Goal: Information Seeking & Learning: Understand process/instructions

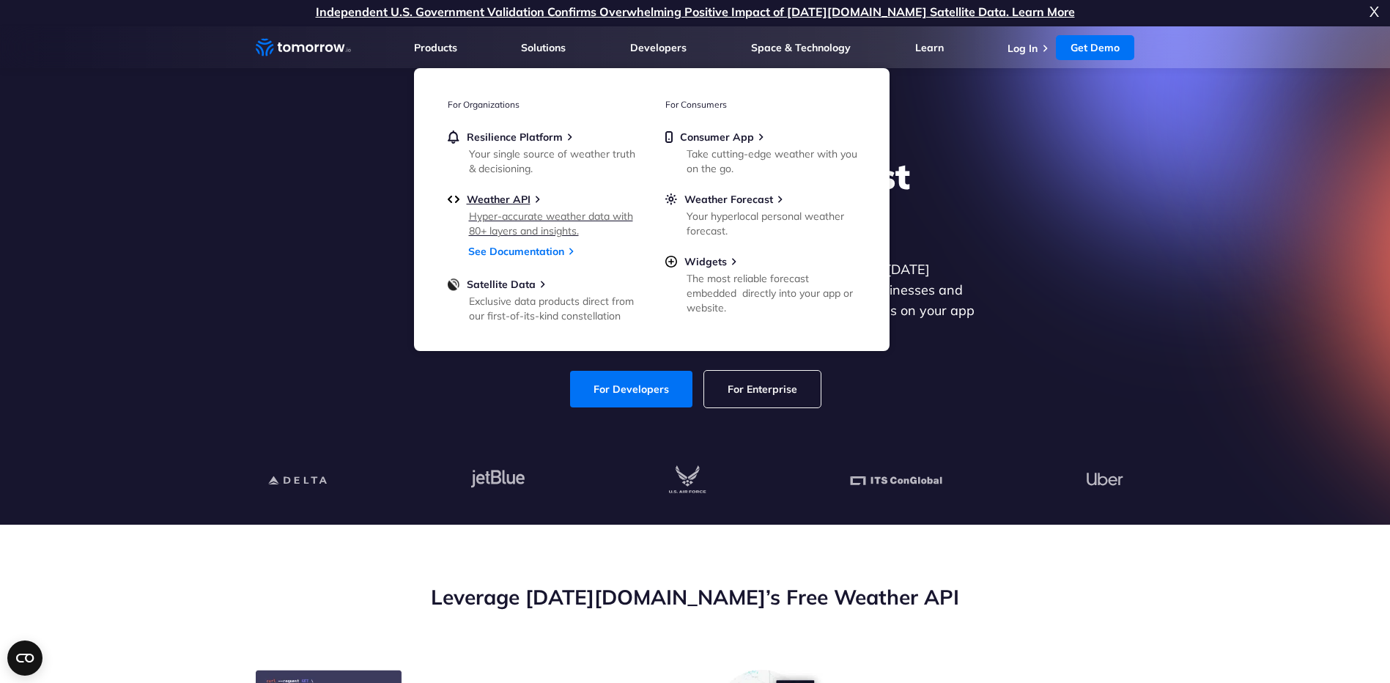
click at [512, 213] on div "Hyper-accurate weather data with 80+ layers and insights." at bounding box center [554, 223] width 171 height 29
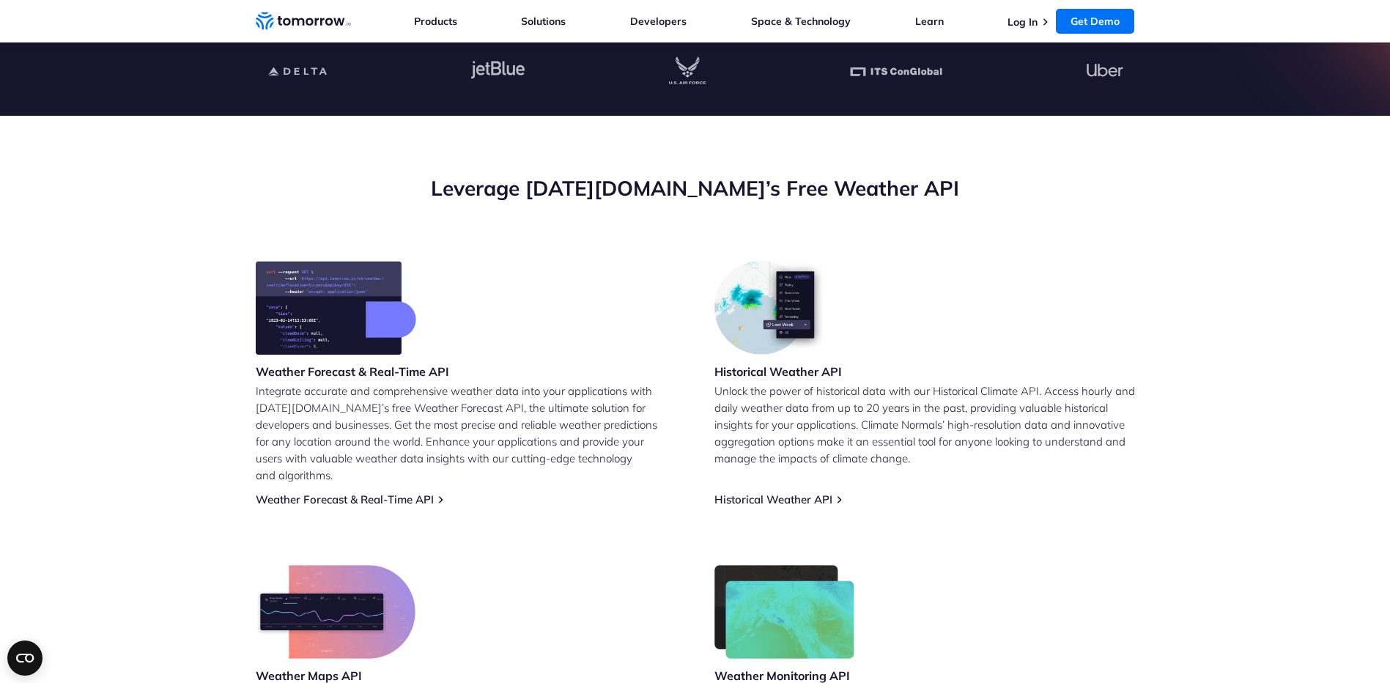
scroll to position [54, 0]
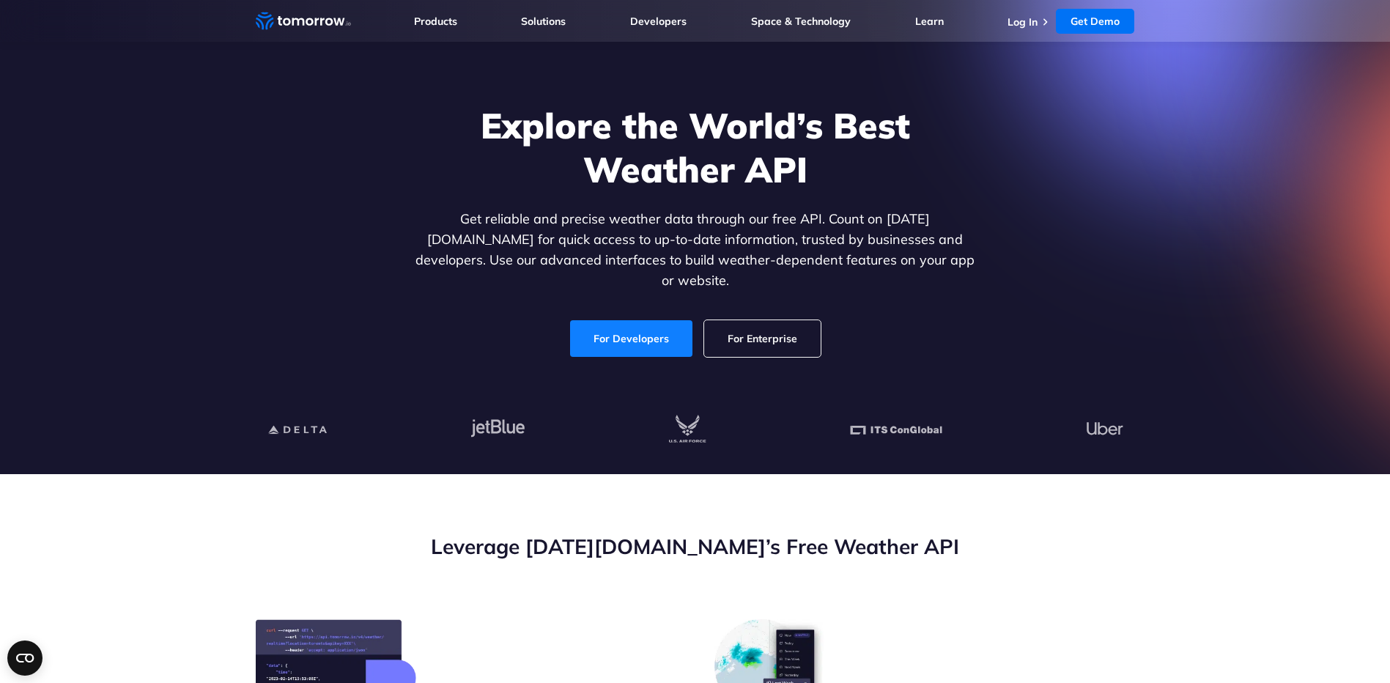
click at [620, 328] on link "For Developers" at bounding box center [631, 338] width 122 height 37
click at [1032, 25] on link "Log In" at bounding box center [1023, 21] width 30 height 13
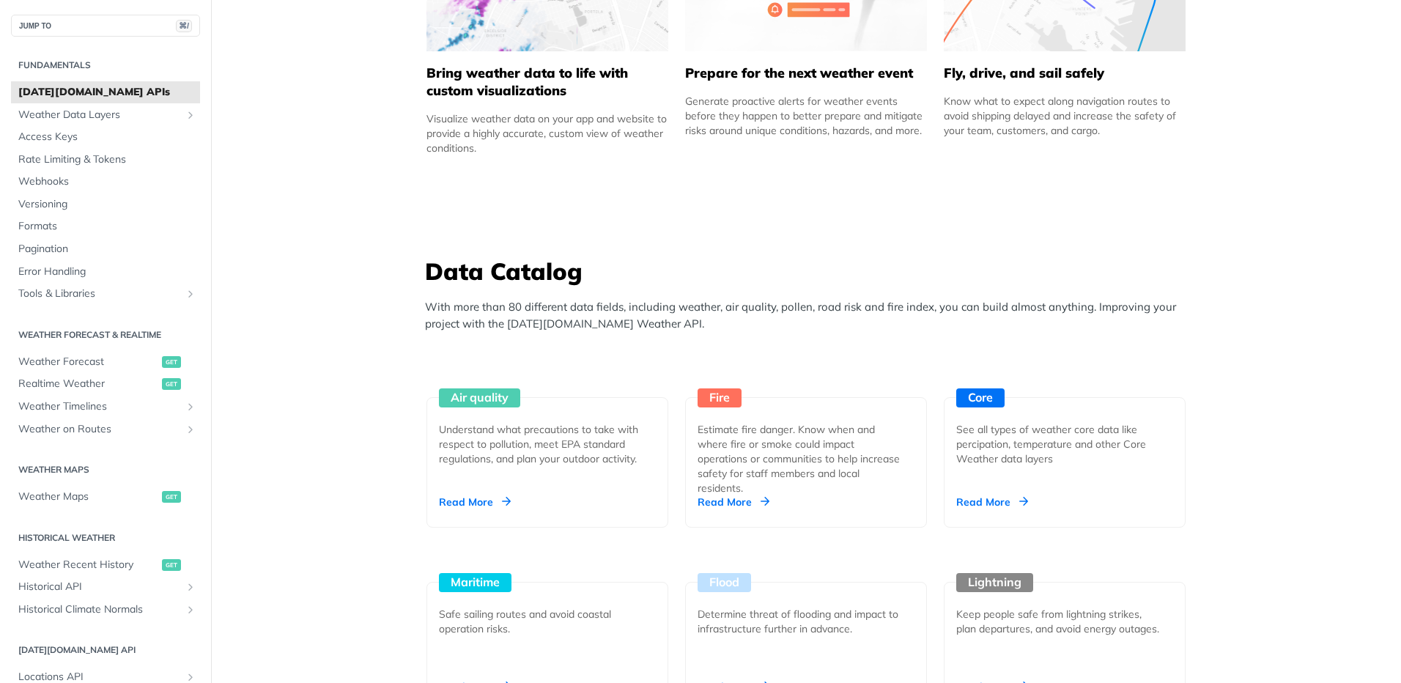
scroll to position [1160, 0]
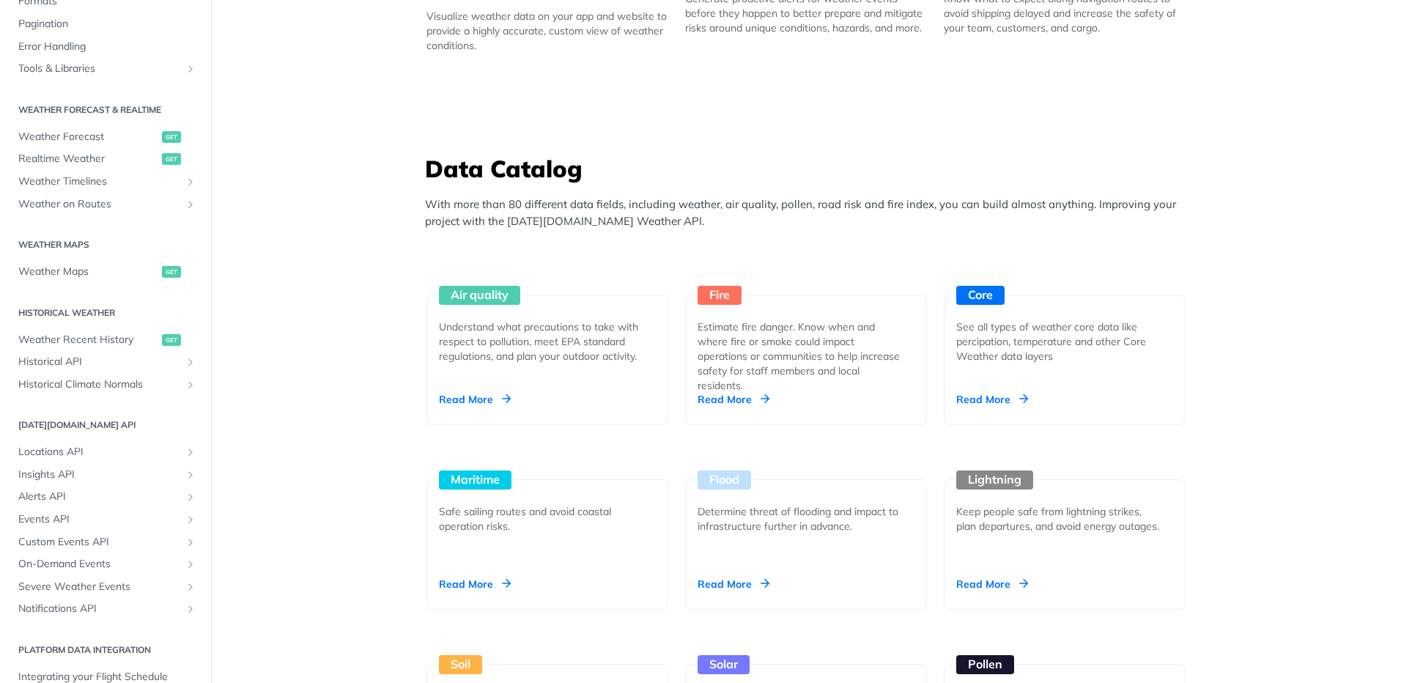
scroll to position [226, 0]
click at [99, 446] on span "Locations API" at bounding box center [99, 451] width 163 height 15
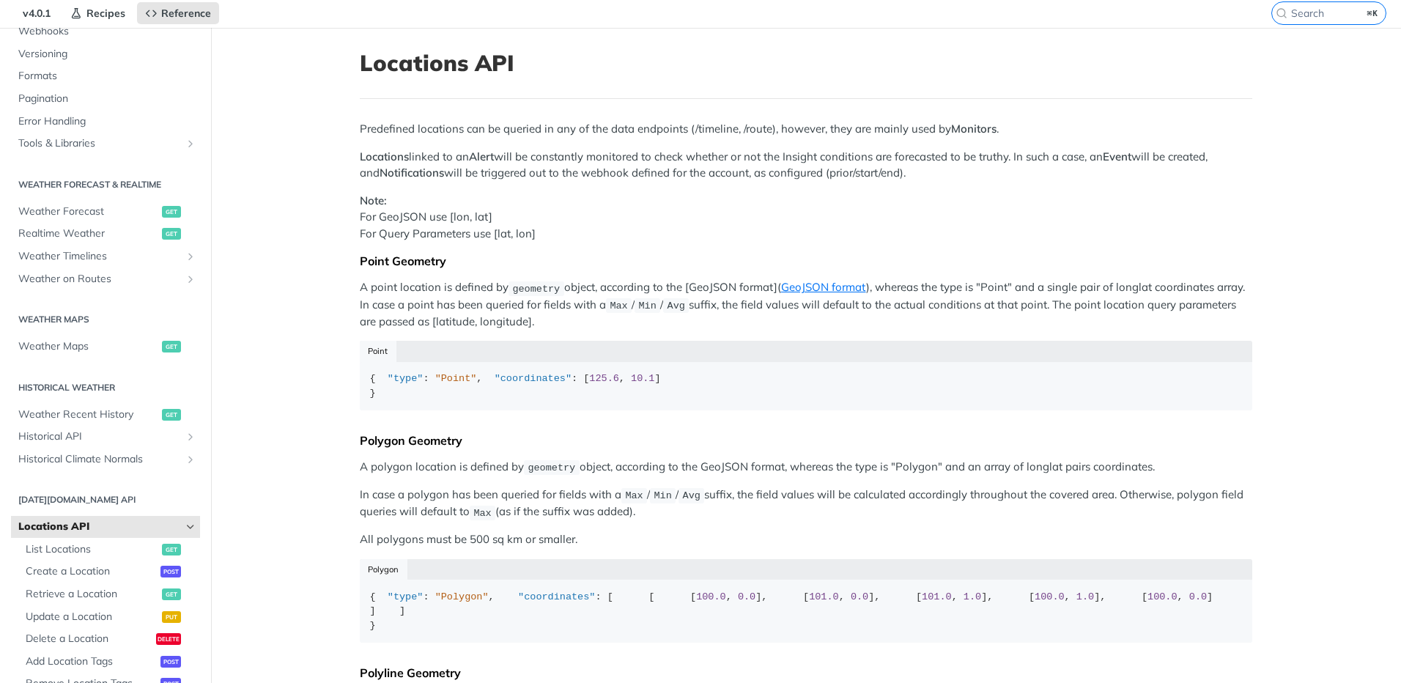
scroll to position [145, 0]
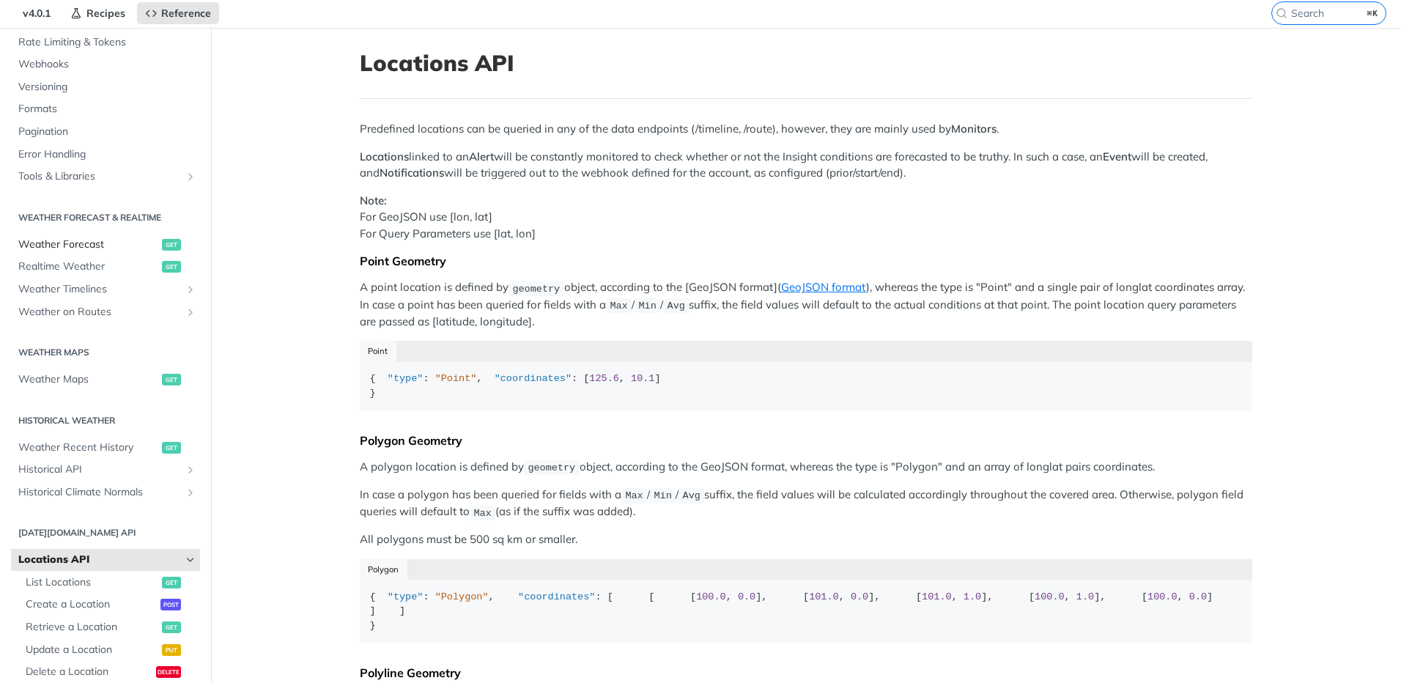
click at [87, 245] on span "Weather Forecast" at bounding box center [88, 244] width 140 height 15
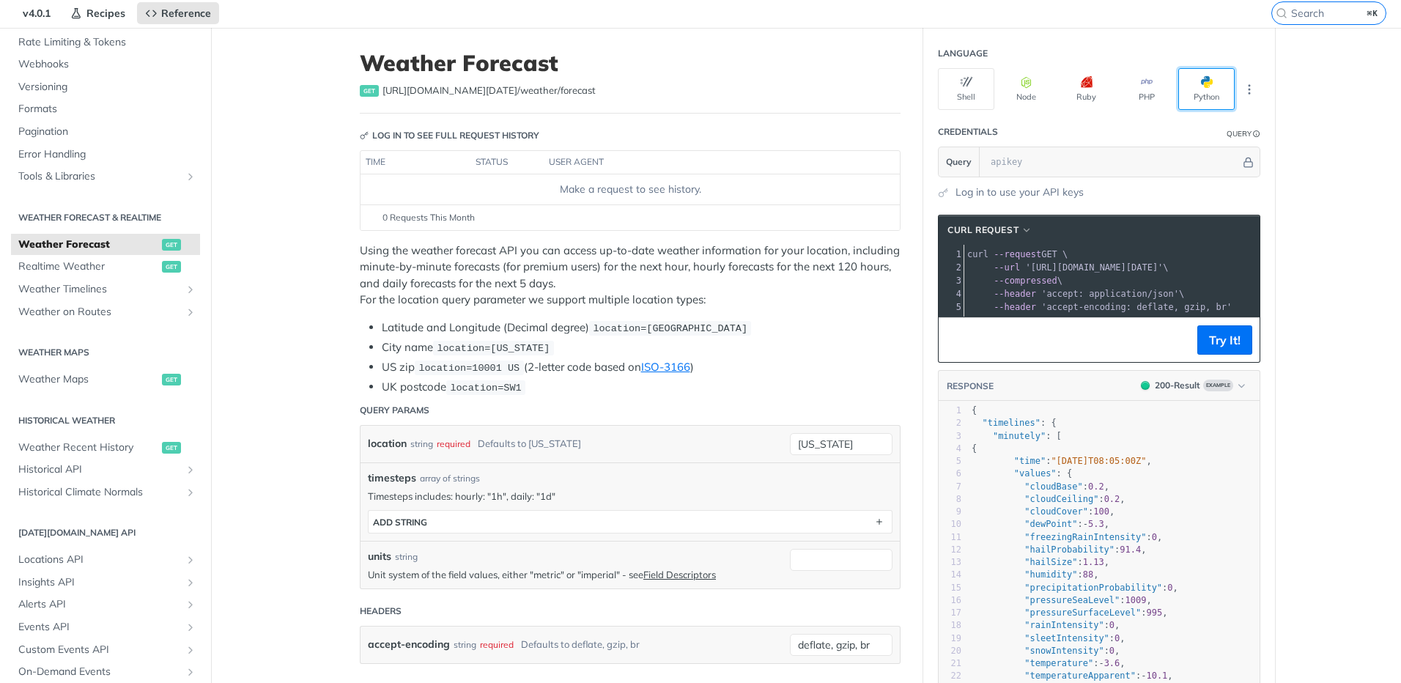
click at [1193, 81] on button "Python" at bounding box center [1207, 89] width 56 height 42
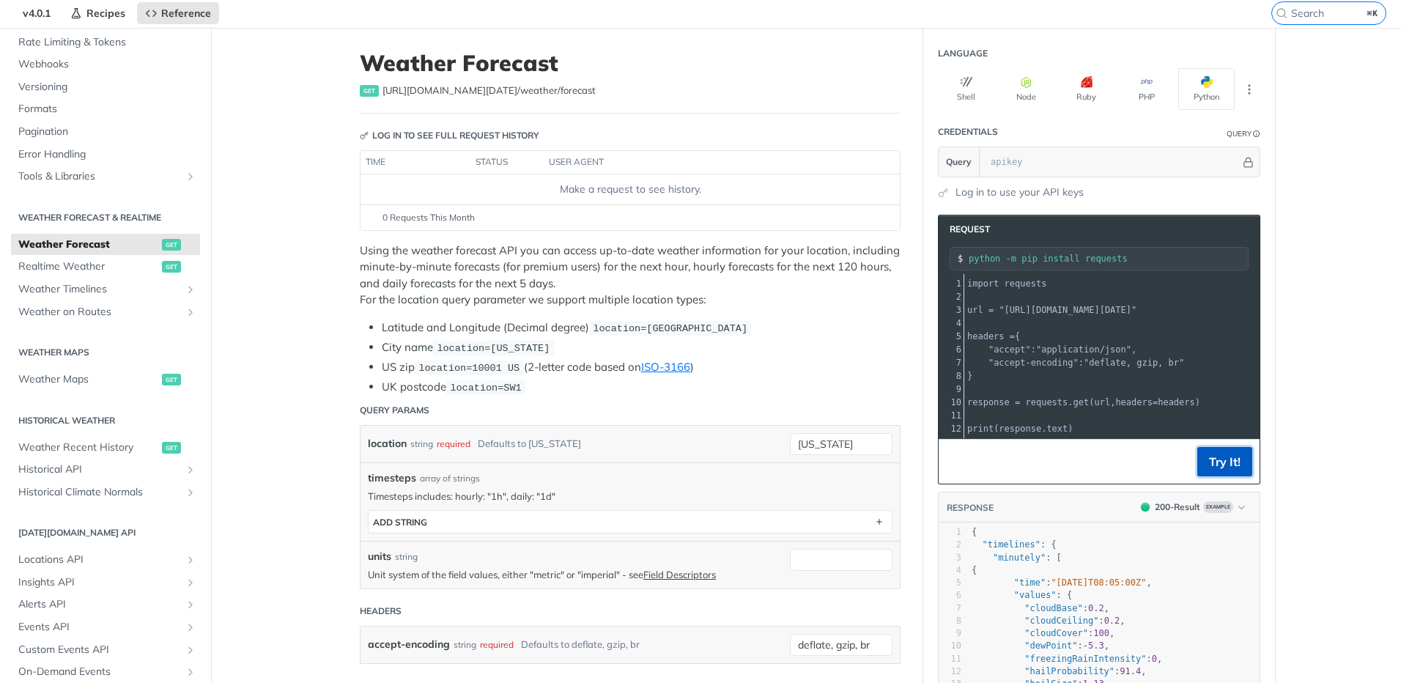
click at [1223, 476] on button "Try It!" at bounding box center [1225, 461] width 55 height 29
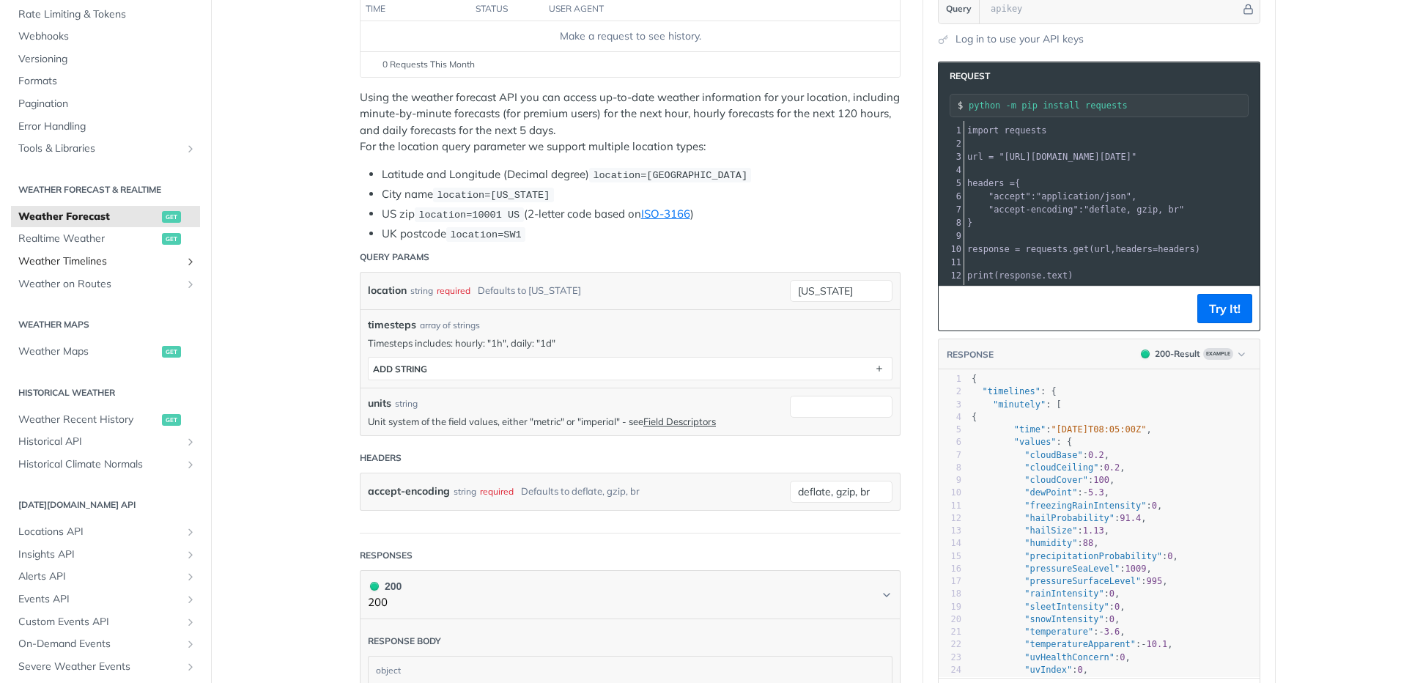
scroll to position [222, 0]
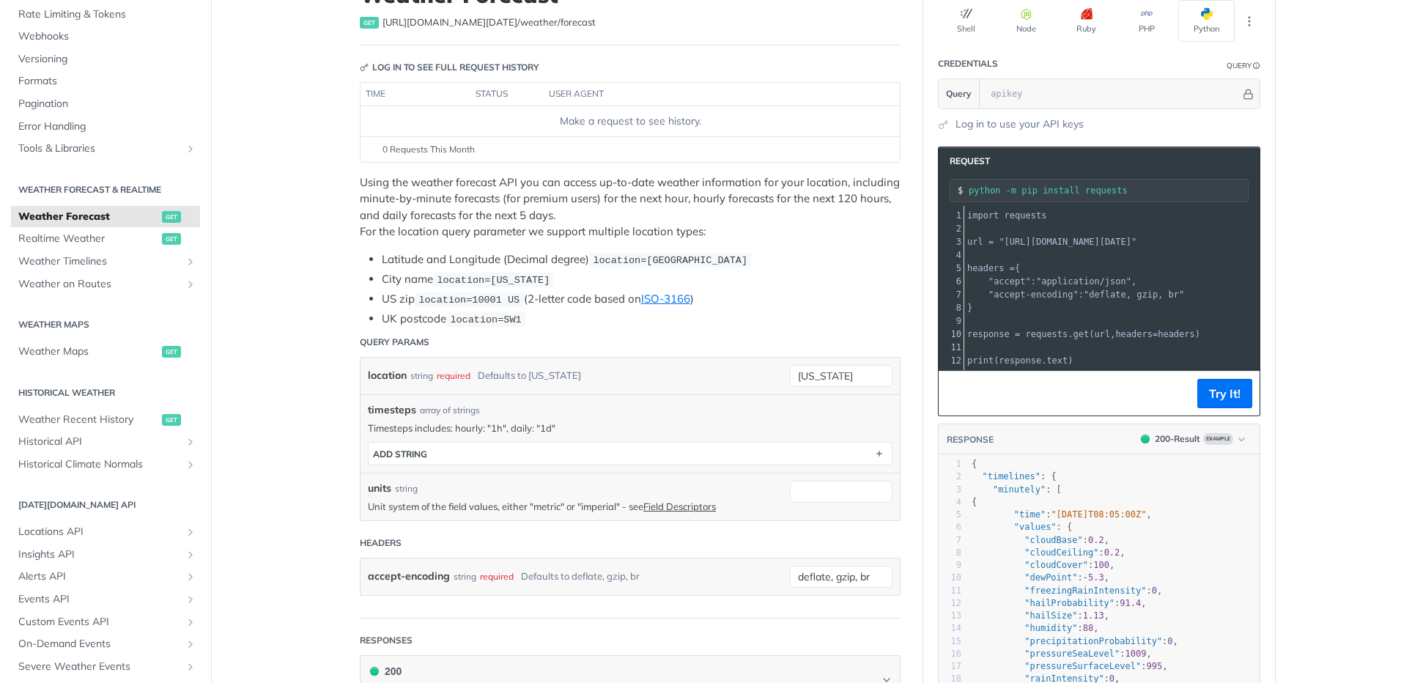
scroll to position [0, 0]
